Goal: Find specific page/section: Find specific page/section

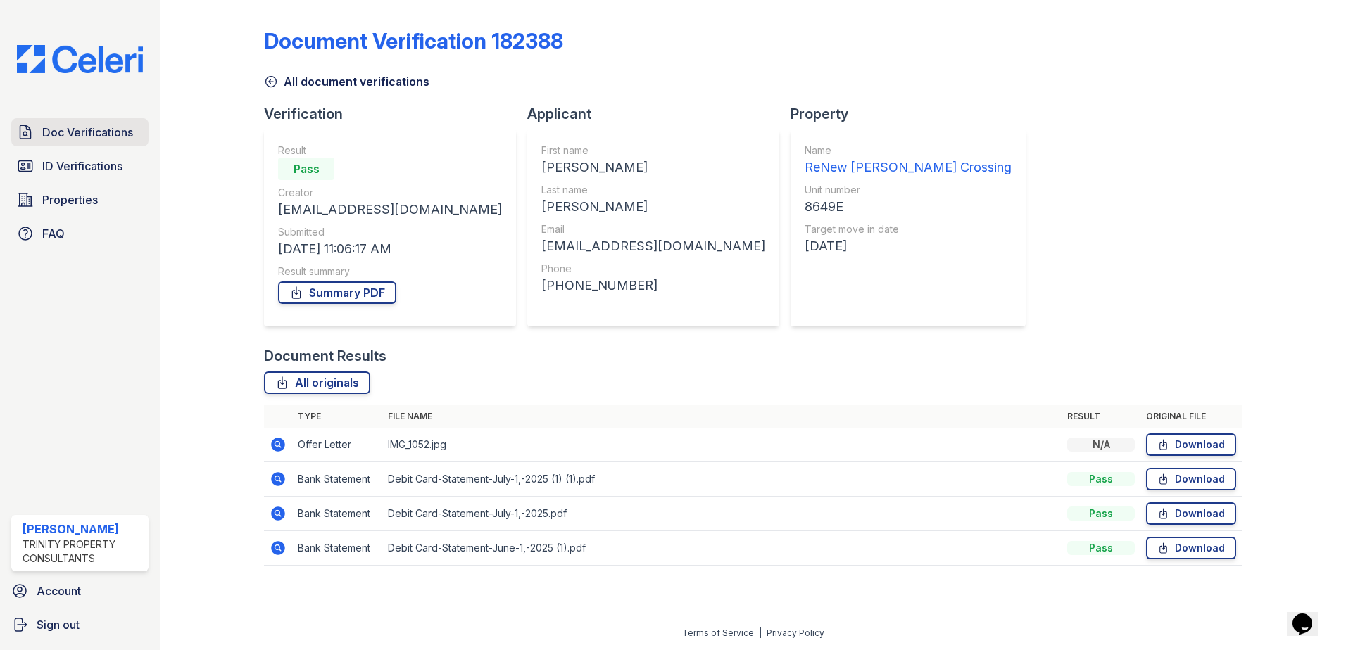
click at [65, 128] on span "Doc Verifications" at bounding box center [87, 132] width 91 height 17
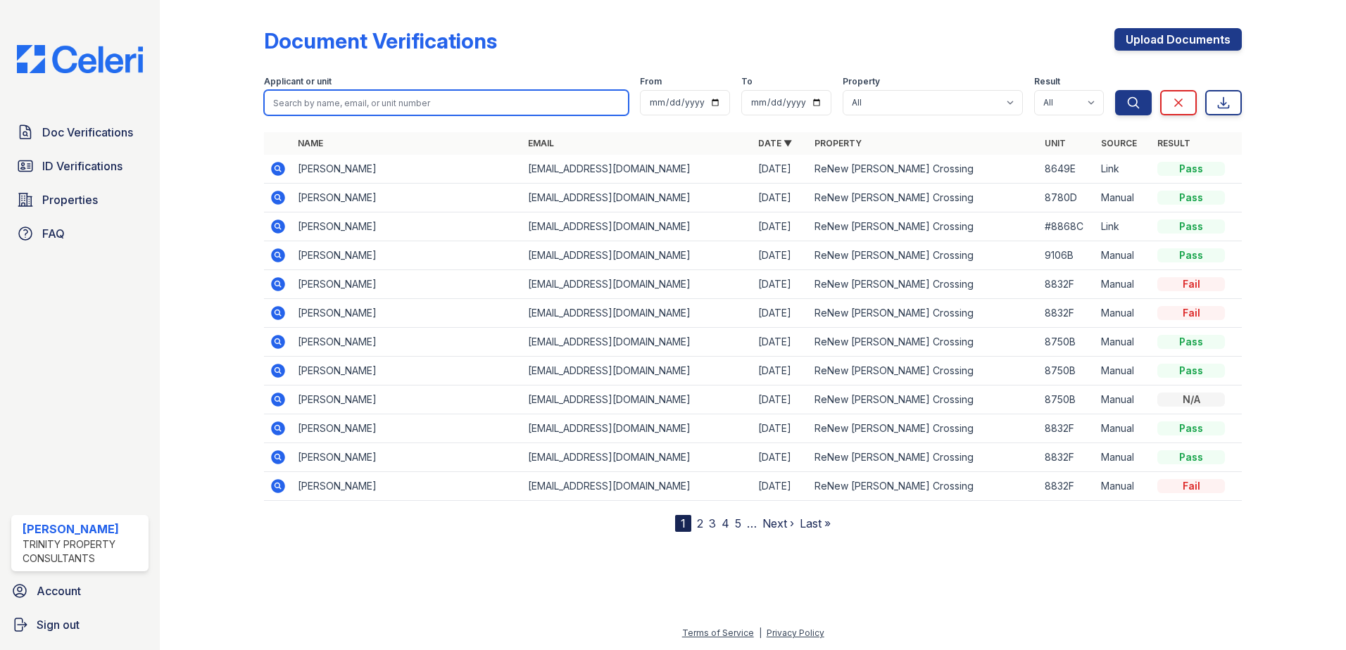
click at [350, 94] on input "search" at bounding box center [446, 102] width 365 height 25
type input "briana"
click at [1115, 90] on button "Search" at bounding box center [1133, 102] width 37 height 25
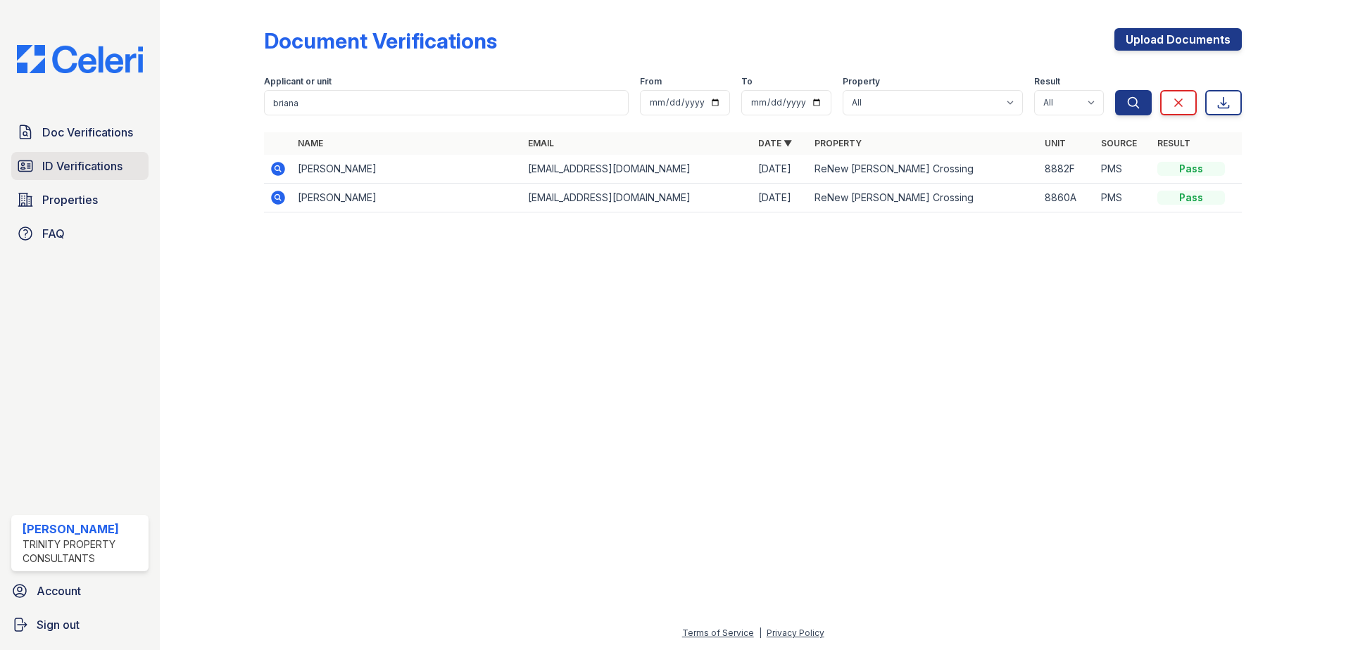
click at [121, 162] on span "ID Verifications" at bounding box center [82, 166] width 80 height 17
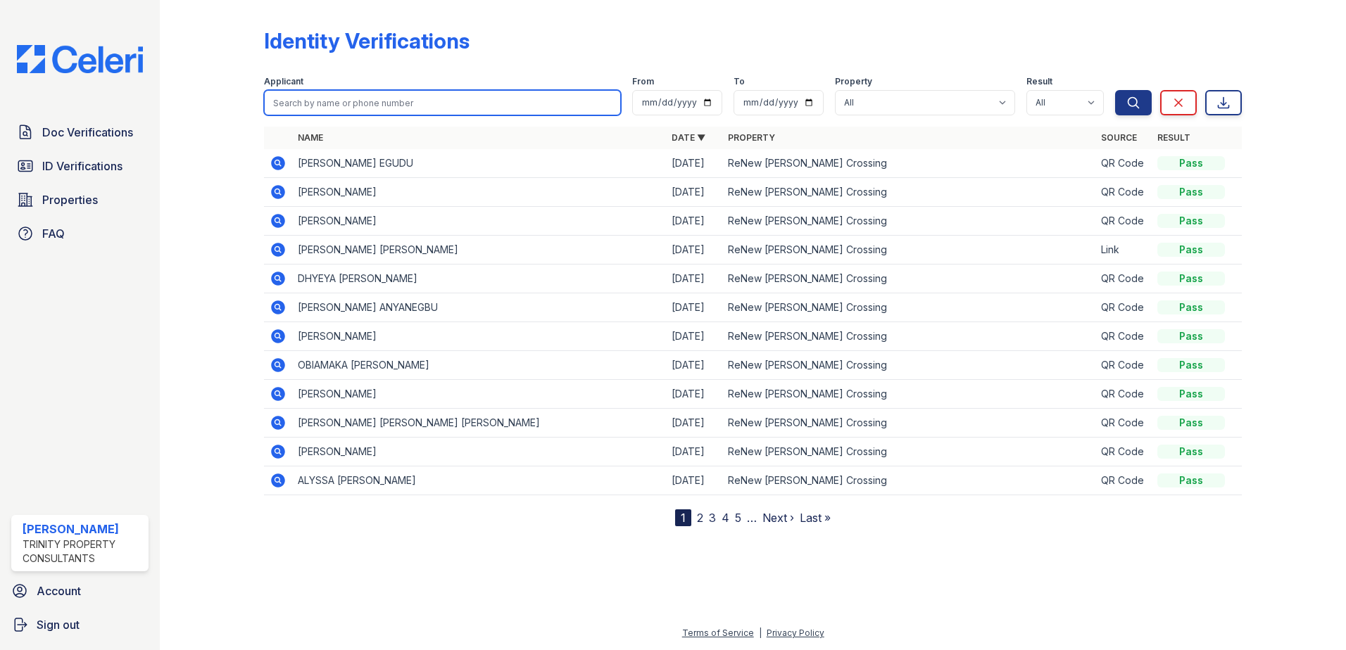
click at [317, 107] on input "search" at bounding box center [442, 102] width 357 height 25
type input "brianna"
click at [1115, 90] on button "Search" at bounding box center [1133, 102] width 37 height 25
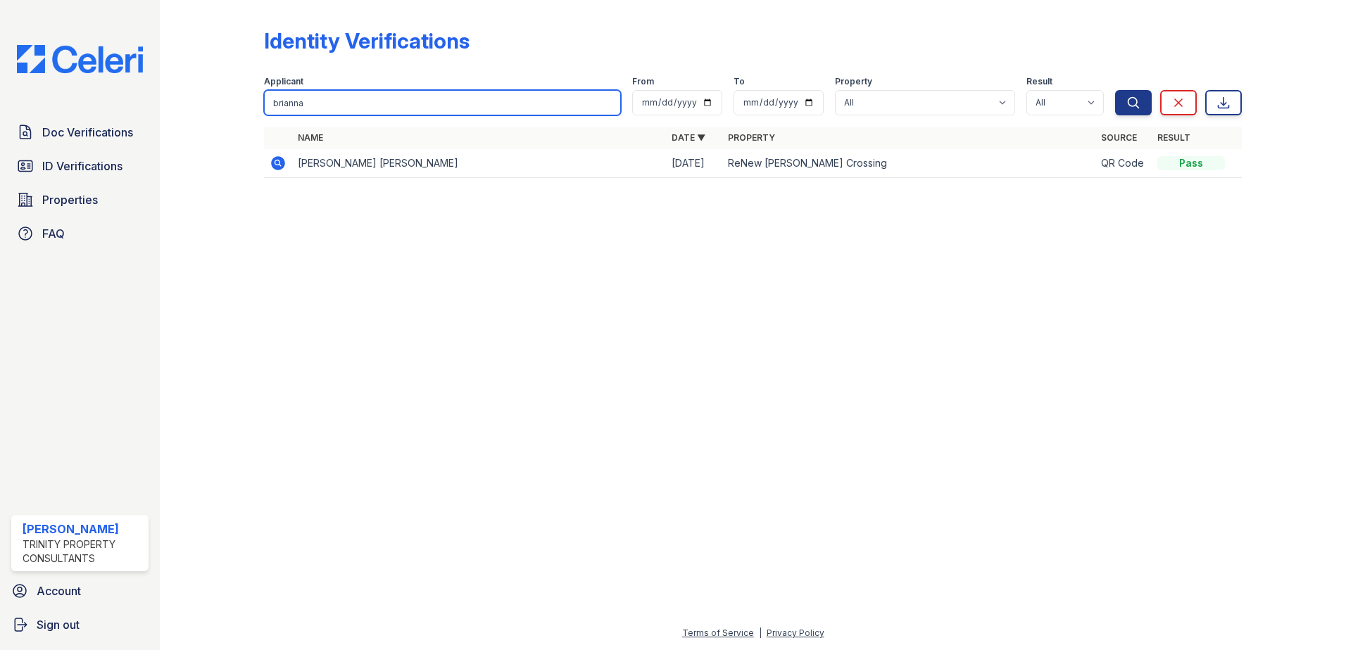
drag, startPoint x: 306, startPoint y: 100, endPoint x: 248, endPoint y: 107, distance: 58.8
click at [248, 107] on div "Identity Verifications Filter Applicant brianna From To Property All ReNew [PER…" at bounding box center [752, 107] width 1141 height 215
type input "[PERSON_NAME]"
click at [1115, 90] on button "Search" at bounding box center [1133, 102] width 37 height 25
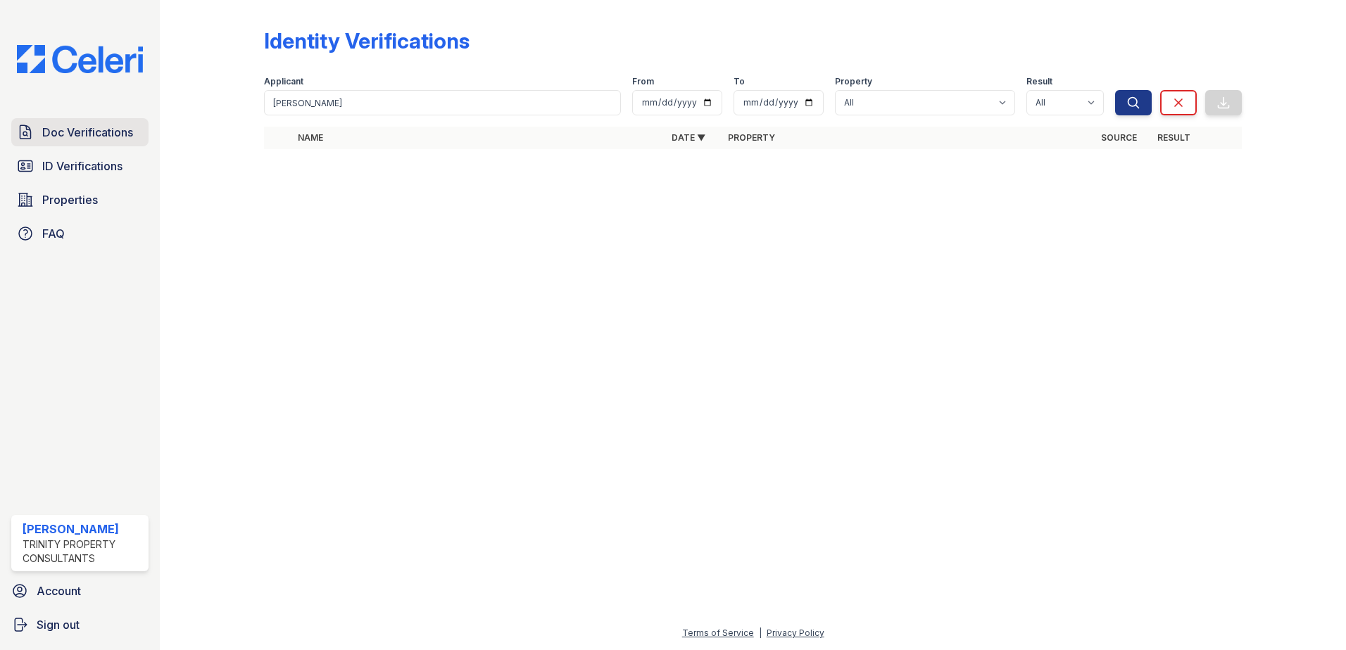
click at [80, 122] on link "Doc Verifications" at bounding box center [79, 132] width 137 height 28
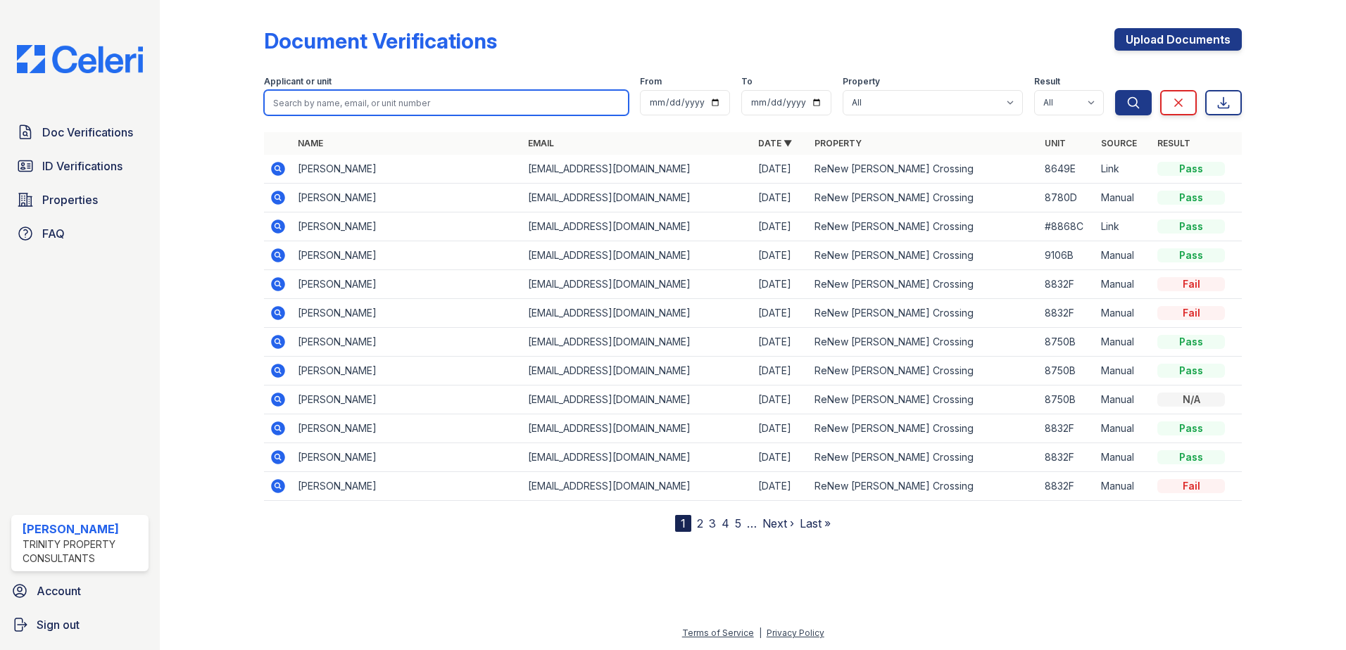
click at [348, 94] on input "search" at bounding box center [446, 102] width 365 height 25
type input "[PERSON_NAME]"
click at [1115, 90] on button "Search" at bounding box center [1133, 102] width 37 height 25
